Goal: Navigation & Orientation: Find specific page/section

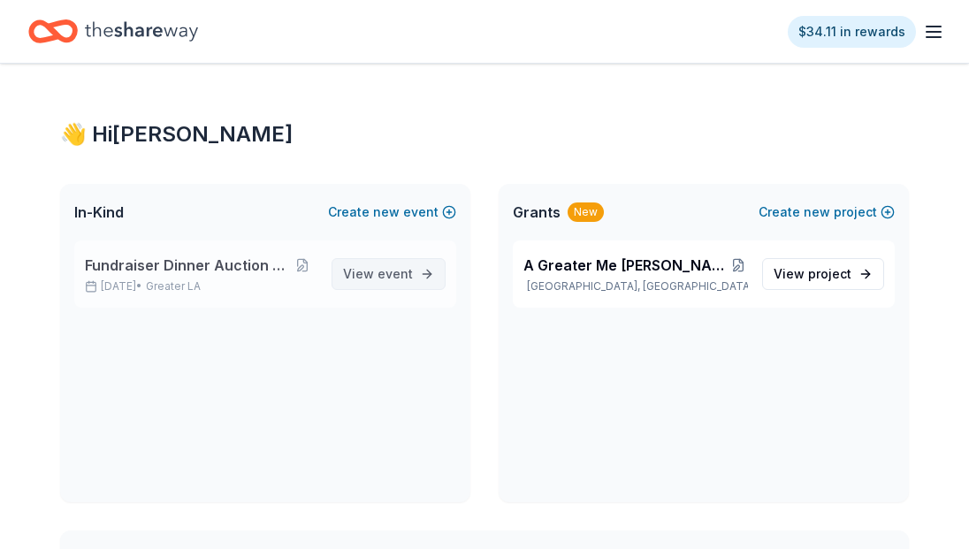
click at [398, 273] on span "event" at bounding box center [394, 273] width 35 height 15
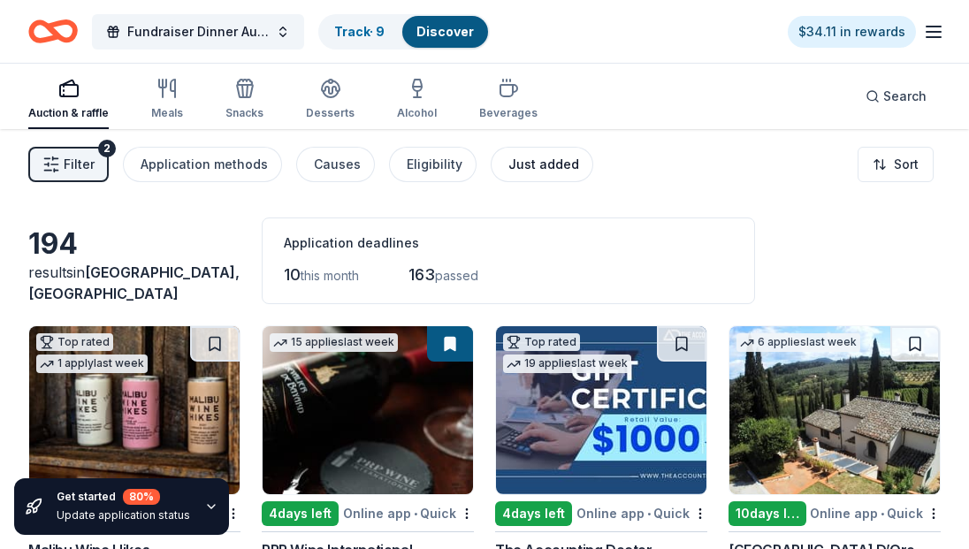
click at [508, 163] on div "Just added" at bounding box center [543, 164] width 71 height 21
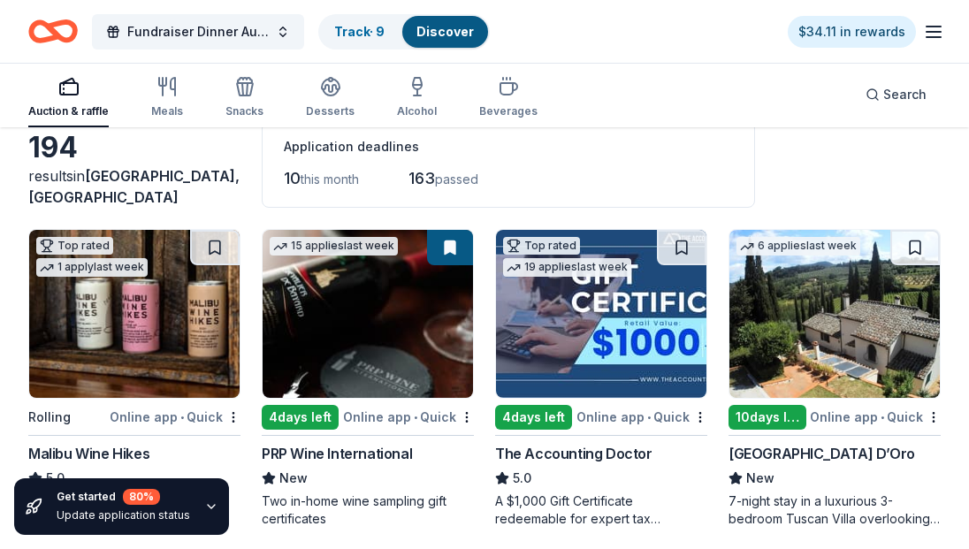
scroll to position [141, 0]
